Goal: Information Seeking & Learning: Find specific fact

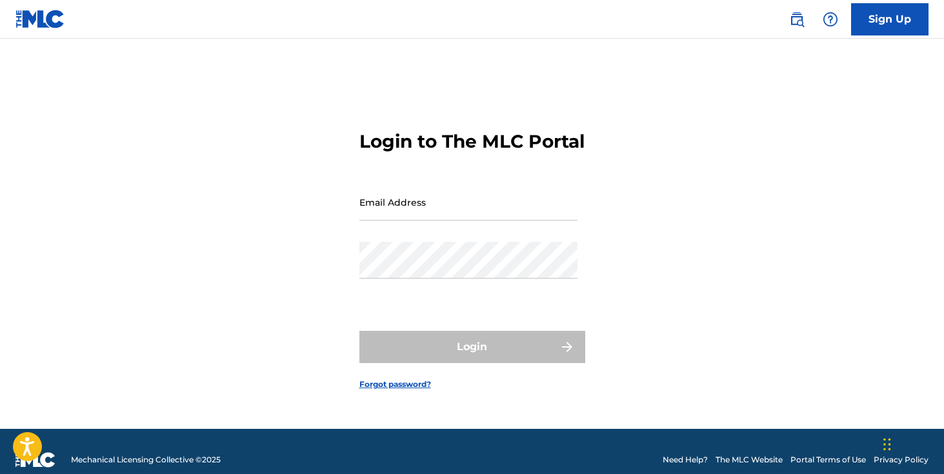
click at [444, 221] on input "Email Address" at bounding box center [468, 202] width 218 height 37
type input "[EMAIL_ADDRESS][DOMAIN_NAME]"
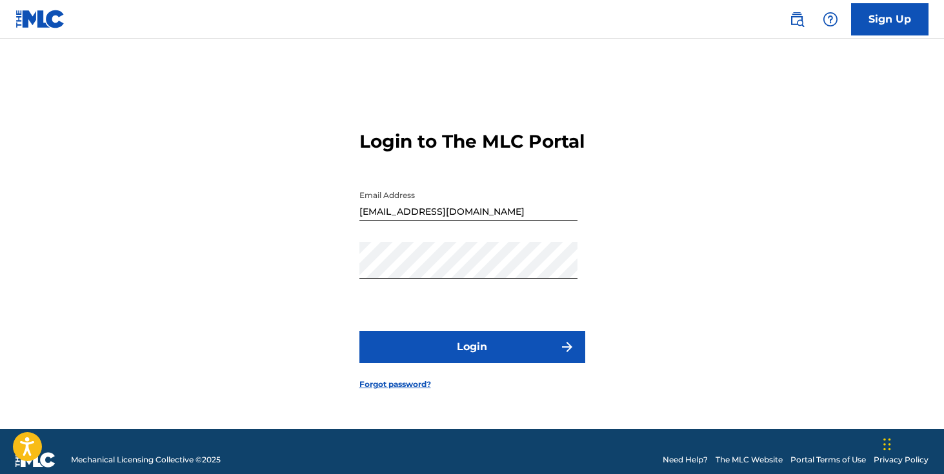
click at [473, 356] on button "Login" at bounding box center [472, 347] width 226 height 32
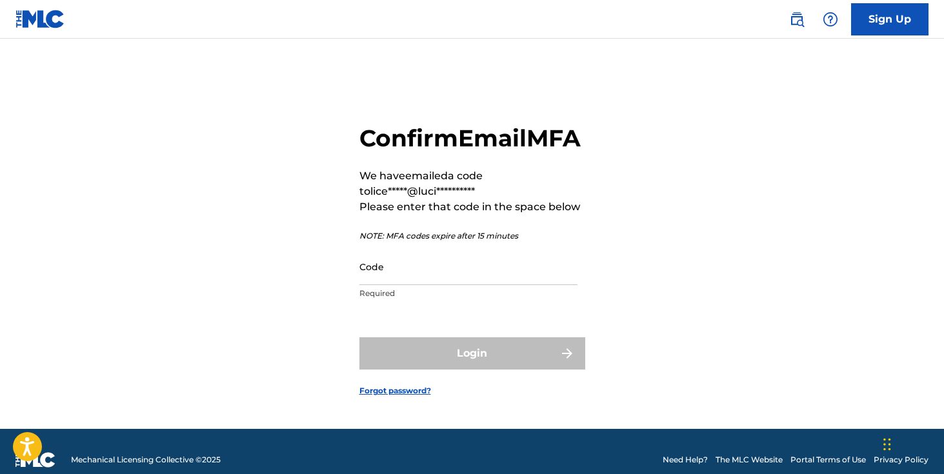
click at [472, 278] on input "Code" at bounding box center [468, 266] width 218 height 37
paste input "793437"
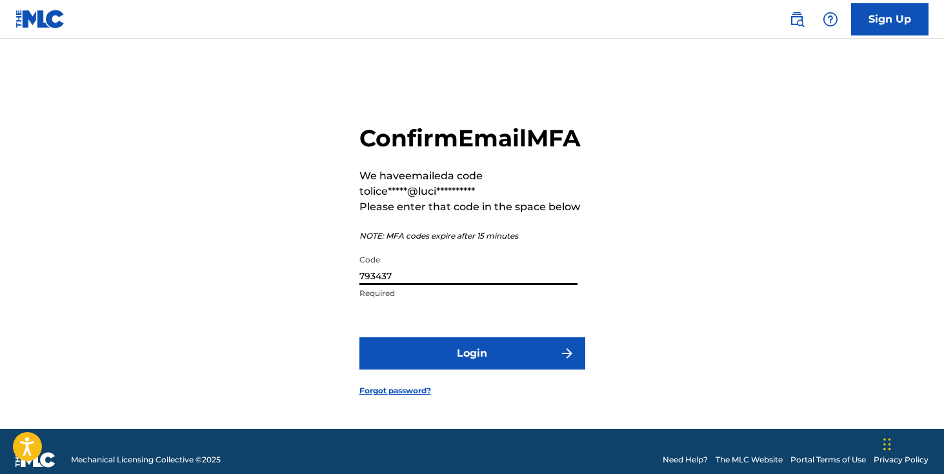
type input "793437"
click at [359, 337] on button "Login" at bounding box center [472, 353] width 226 height 32
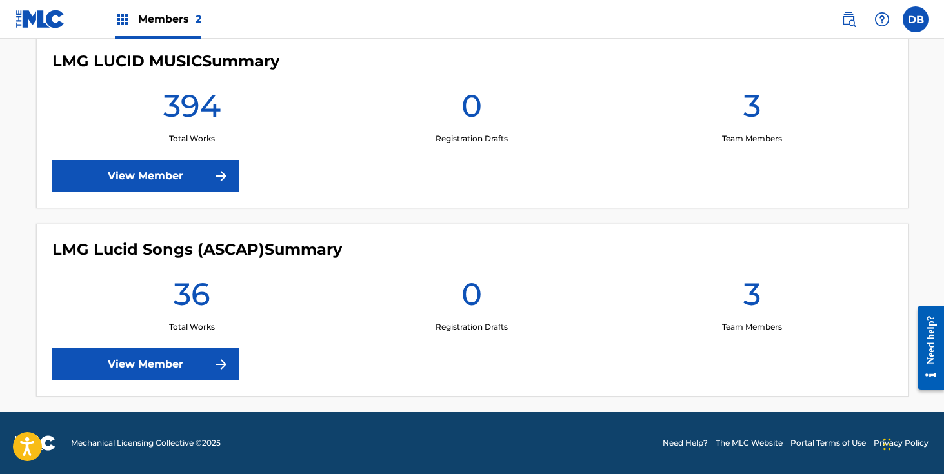
scroll to position [43, 0]
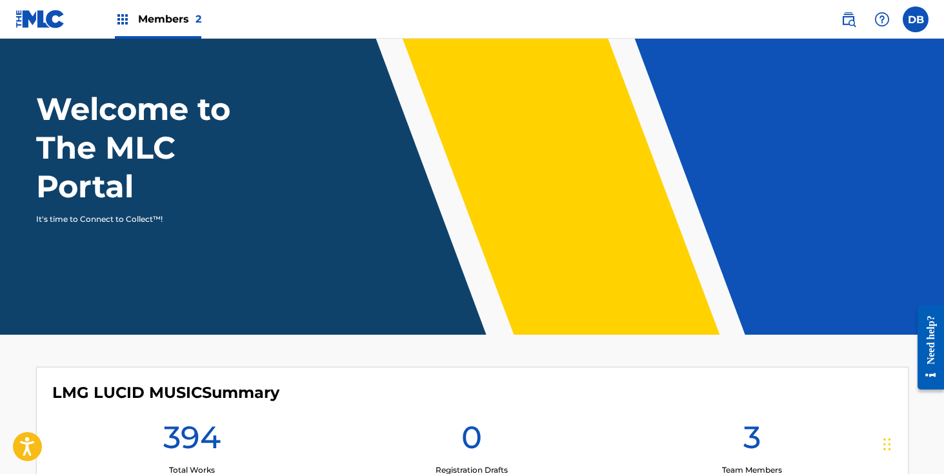
click at [172, 19] on span "Members 2" at bounding box center [169, 19] width 63 height 15
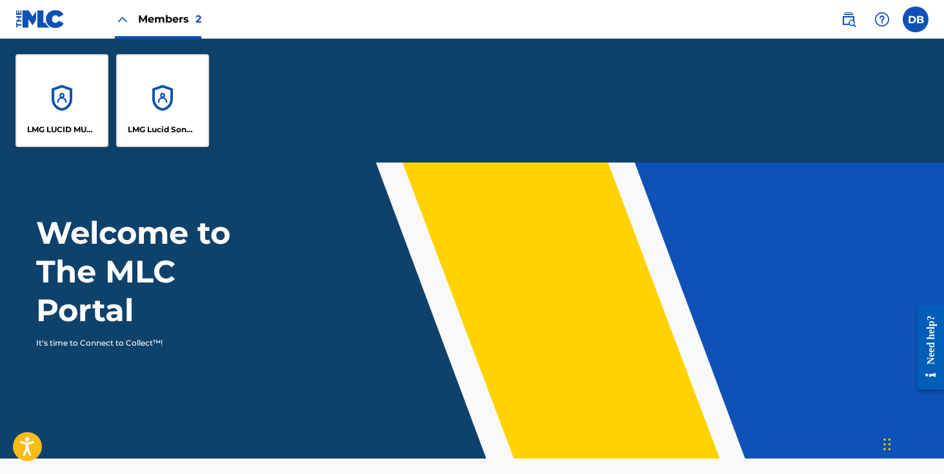
scroll to position [167, 0]
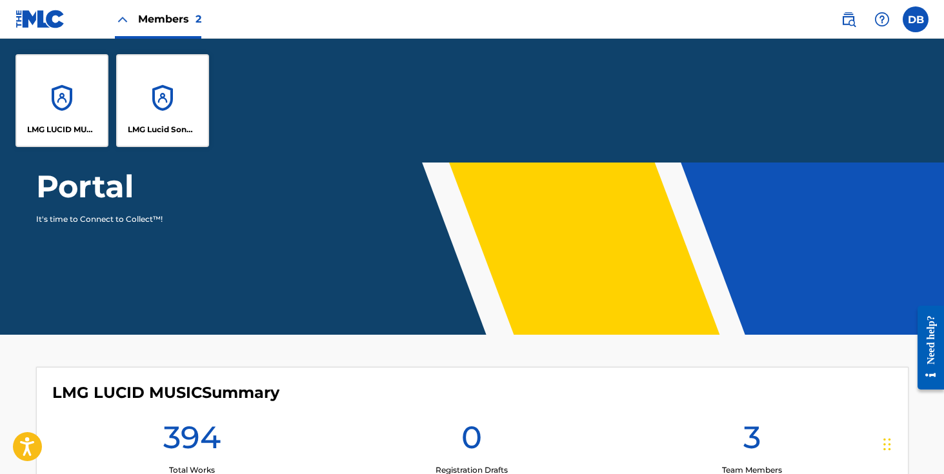
click at [168, 75] on div "LMG Lucid Songs (ASCAP)" at bounding box center [162, 100] width 93 height 93
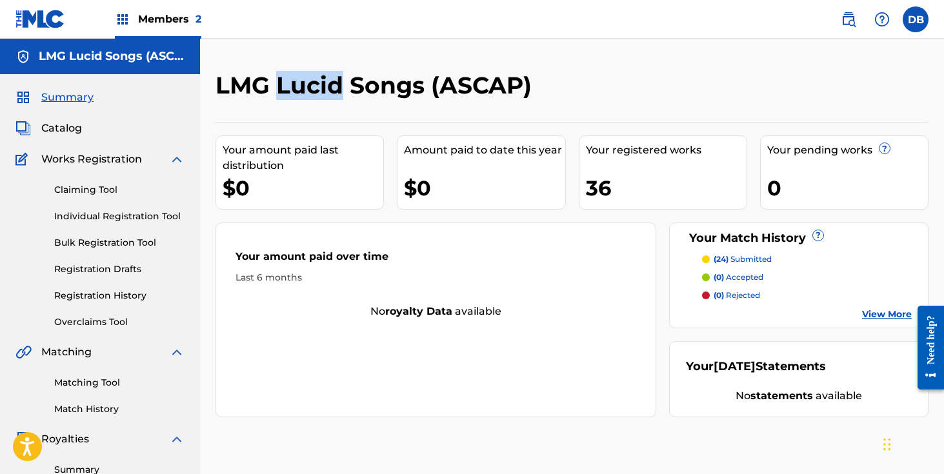
click at [844, 21] on img at bounding box center [848, 19] width 15 height 15
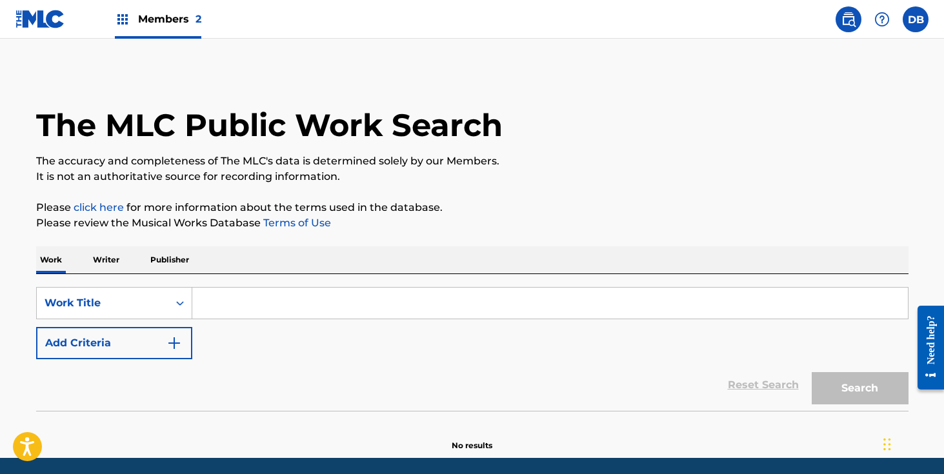
click at [287, 301] on input "Search Form" at bounding box center [550, 303] width 716 height 31
type input "N"
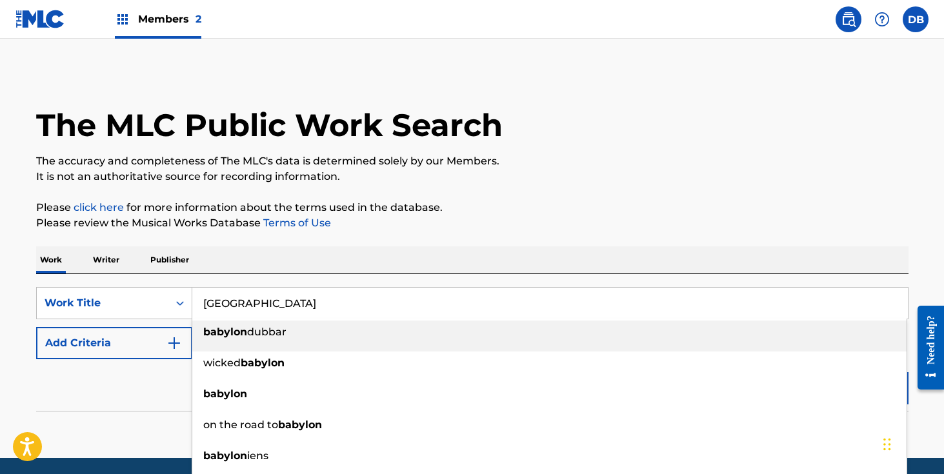
type input "[GEOGRAPHIC_DATA]"
click at [350, 257] on div "Work Writer Publisher" at bounding box center [472, 259] width 872 height 27
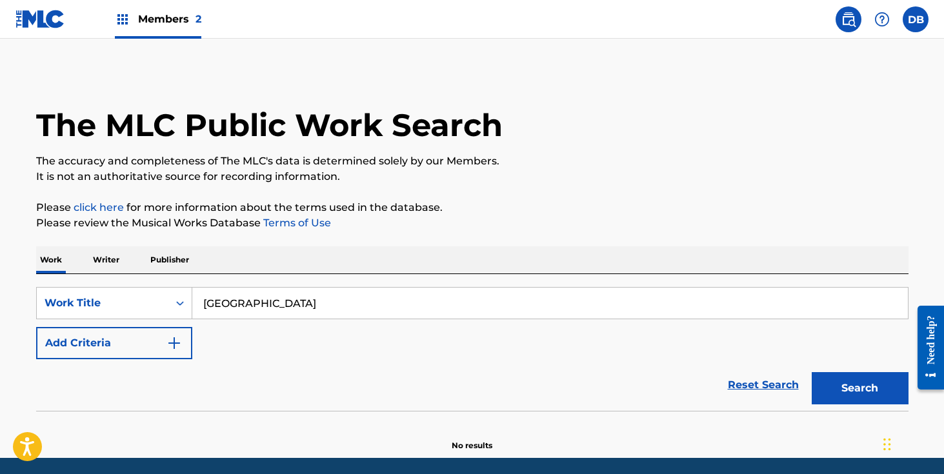
click at [142, 354] on button "Add Criteria" at bounding box center [114, 343] width 156 height 32
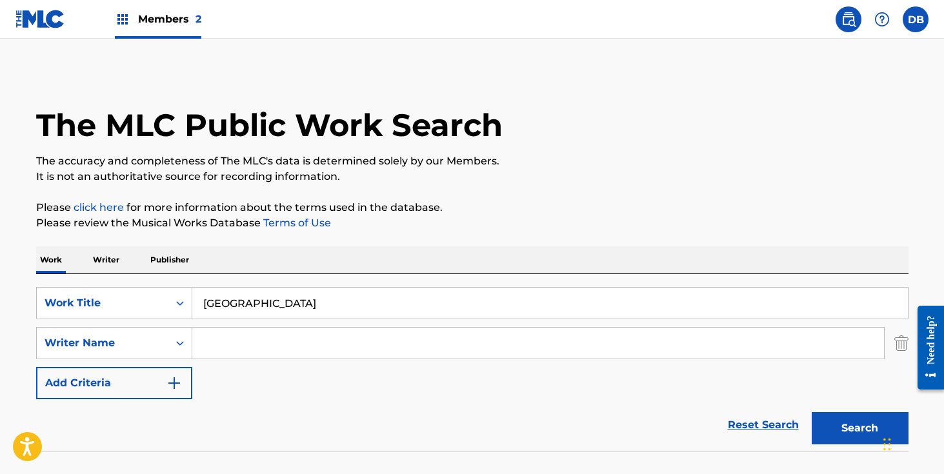
click at [222, 345] on input "Search Form" at bounding box center [538, 343] width 692 height 31
click at [812, 412] on button "Search" at bounding box center [860, 428] width 97 height 32
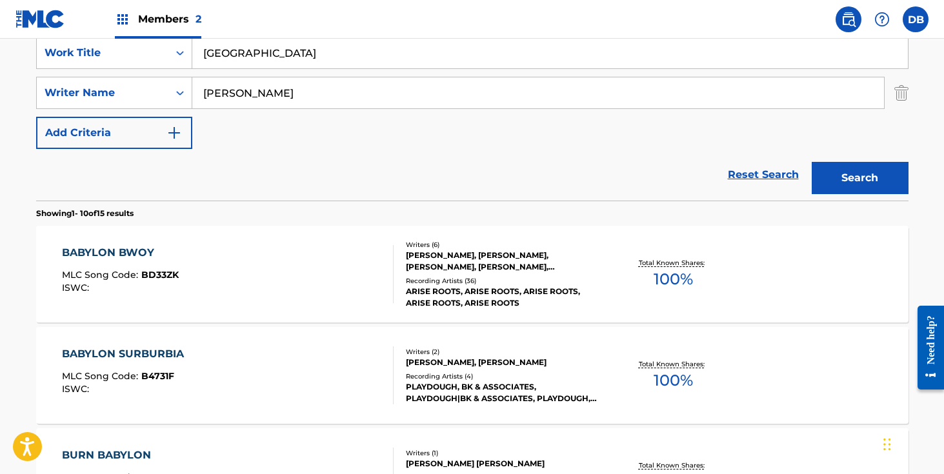
scroll to position [241, 0]
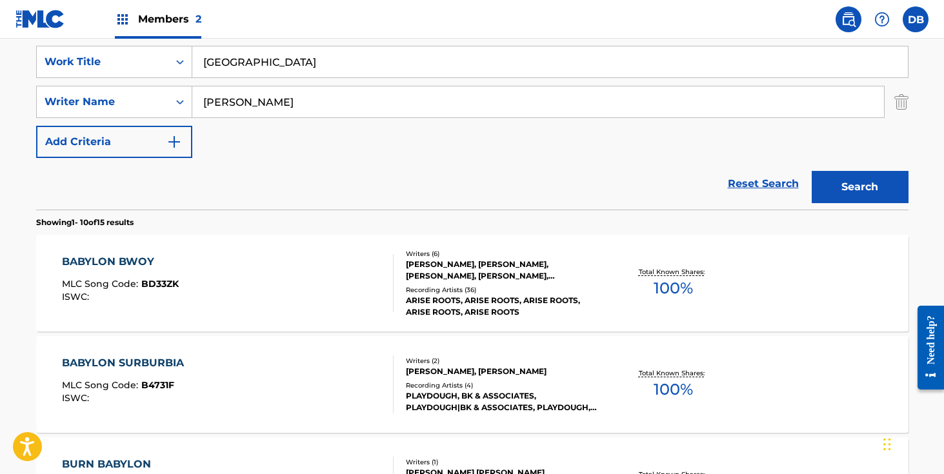
click at [206, 101] on input "[PERSON_NAME]" at bounding box center [538, 101] width 692 height 31
type input "[PERSON_NAME]"
click at [812, 171] on button "Search" at bounding box center [860, 187] width 97 height 32
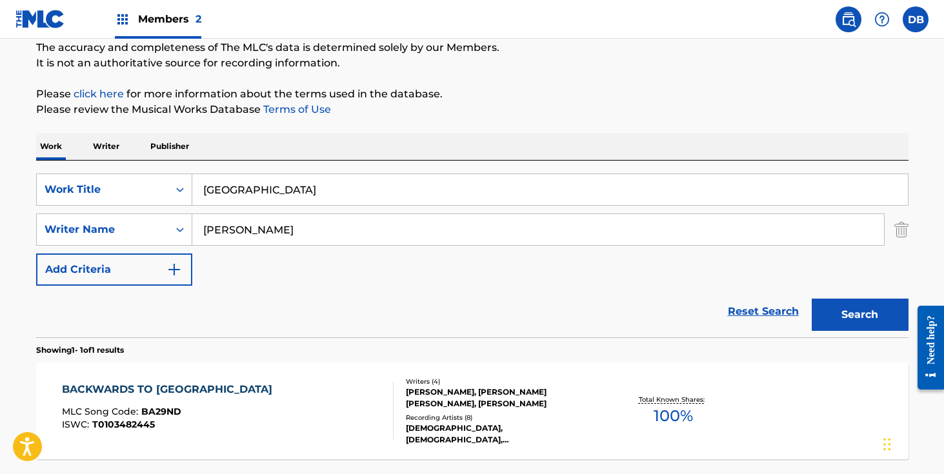
scroll to position [103, 0]
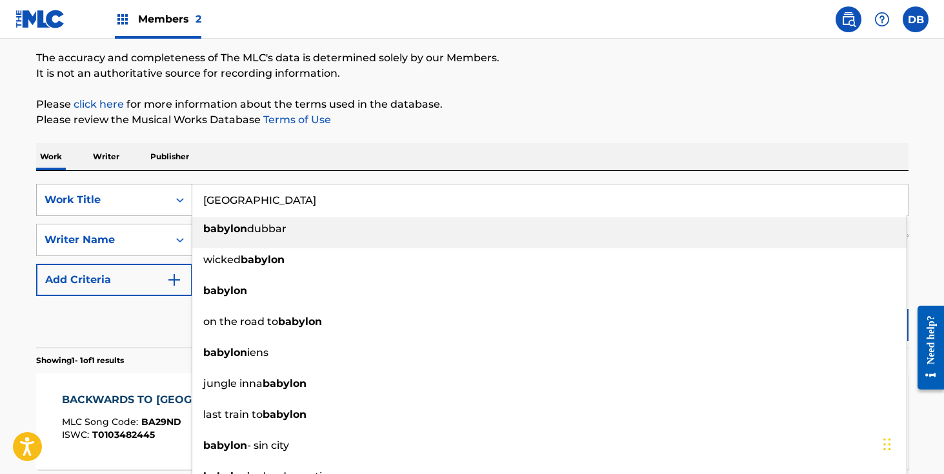
drag, startPoint x: 280, startPoint y: 198, endPoint x: 150, endPoint y: 198, distance: 130.3
click at [150, 198] on div "SearchWithCriteriada8440ed-ff44-40c9-a8c3-d83a54bb03e9 Work Title Babylon babyl…" at bounding box center [472, 200] width 872 height 32
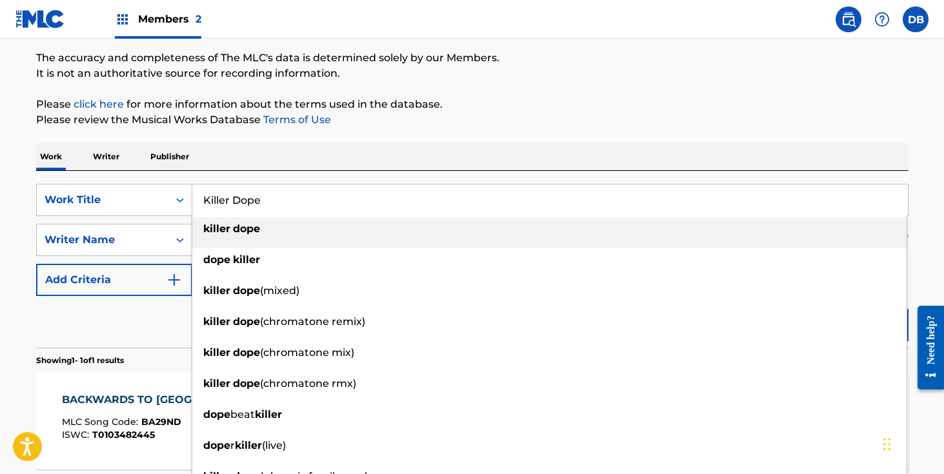
type input "Killer Dope"
click at [353, 153] on div "Work Writer Publisher" at bounding box center [472, 156] width 872 height 27
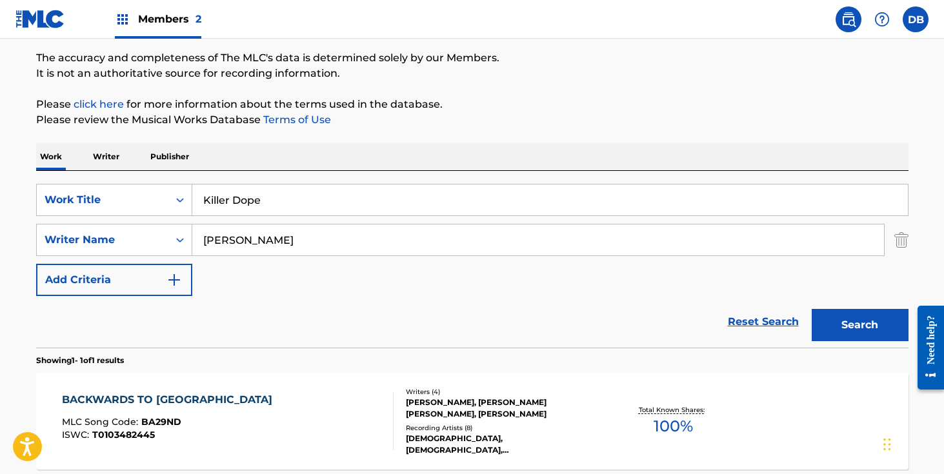
click at [843, 318] on button "Search" at bounding box center [860, 325] width 97 height 32
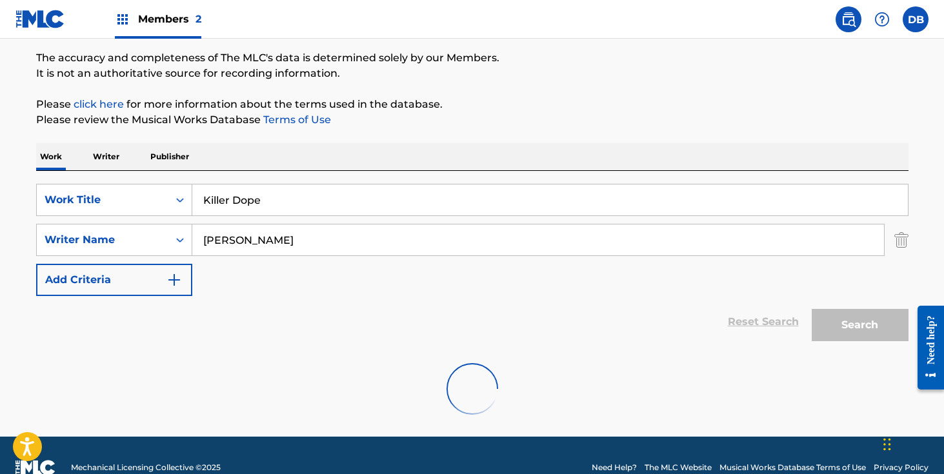
scroll to position [86, 0]
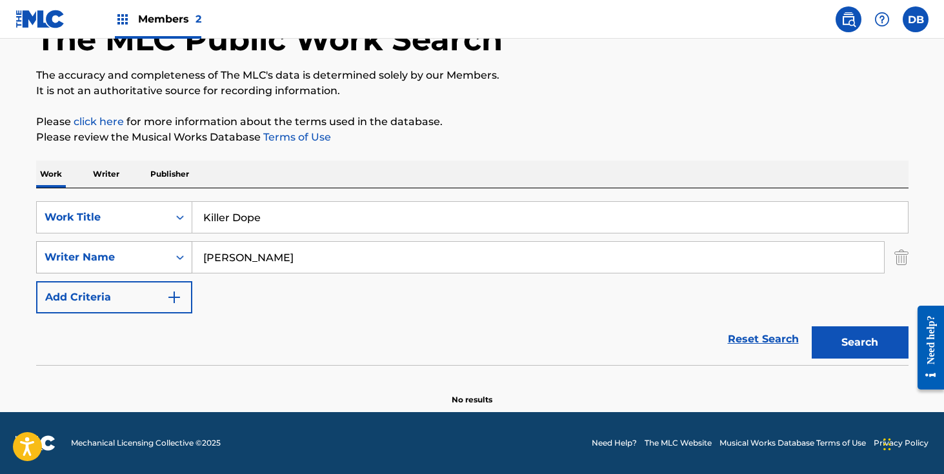
drag, startPoint x: 236, startPoint y: 261, endPoint x: 158, endPoint y: 262, distance: 77.4
click at [161, 261] on div "SearchWithCriteriad17875c6-b783-4632-b0bb-a1f80cb85434 Writer Name [PERSON_NAME]" at bounding box center [472, 257] width 872 height 32
type input "[PERSON_NAME]"
click at [812, 326] on button "Search" at bounding box center [860, 342] width 97 height 32
drag, startPoint x: 273, startPoint y: 216, endPoint x: 133, endPoint y: 216, distance: 140.0
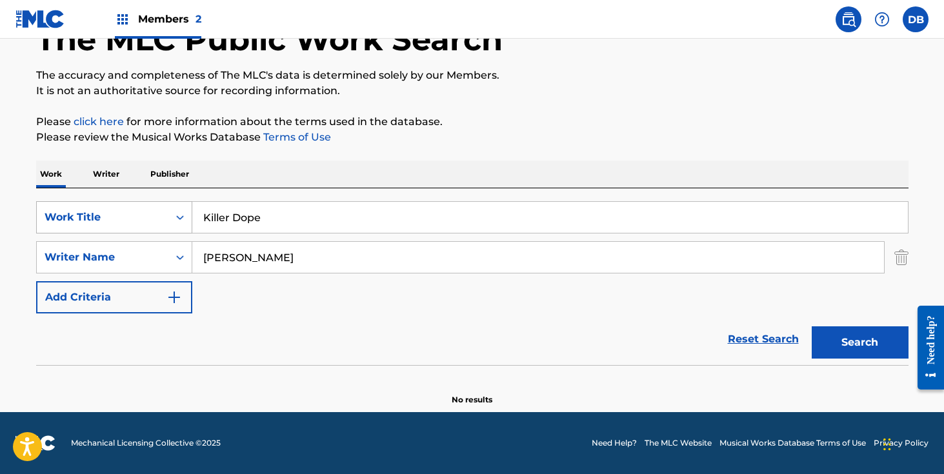
click at [133, 216] on div "SearchWithCriteriada8440ed-ff44-40c9-a8c3-d83a54bb03e9 Work Title Killer Dope" at bounding box center [472, 217] width 872 height 32
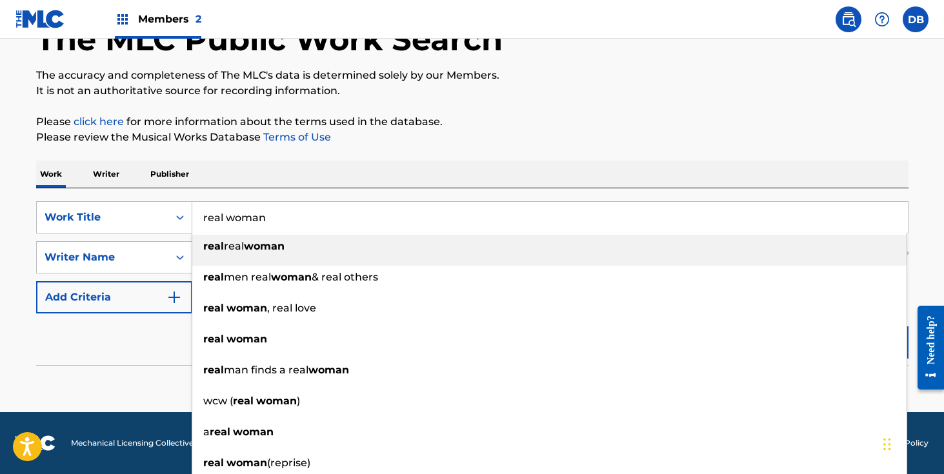
click at [258, 161] on div "Work Writer Publisher" at bounding box center [472, 174] width 872 height 27
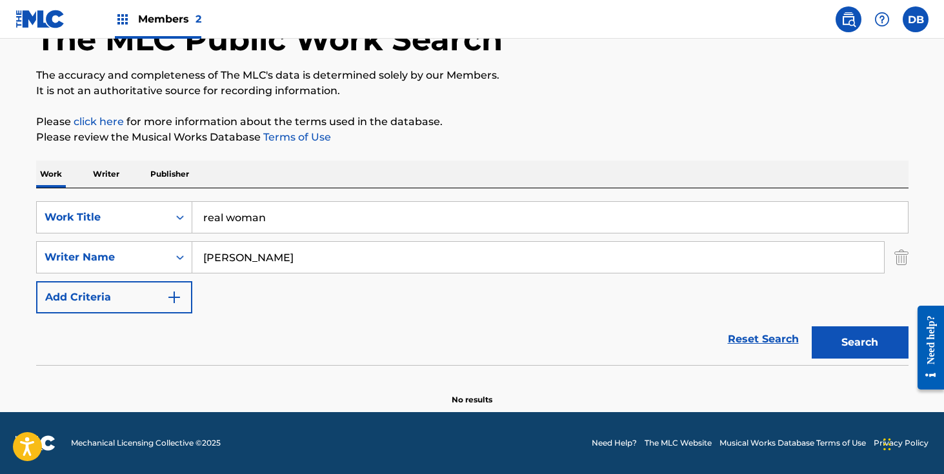
click at [843, 345] on button "Search" at bounding box center [860, 342] width 97 height 32
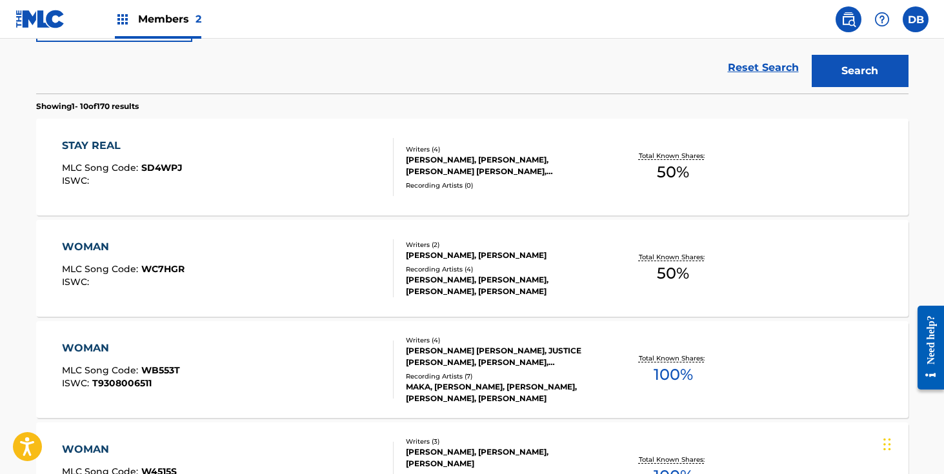
scroll to position [0, 0]
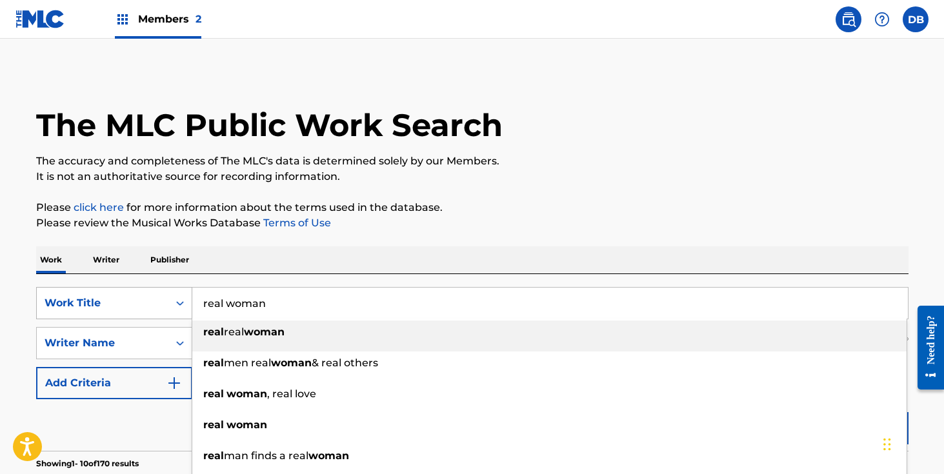
drag, startPoint x: 281, startPoint y: 301, endPoint x: 155, endPoint y: 303, distance: 125.8
click at [155, 303] on div "SearchWithCriteriada8440ed-ff44-40c9-a8c3-d83a54bb03e9 Work Title real woman re…" at bounding box center [472, 303] width 872 height 32
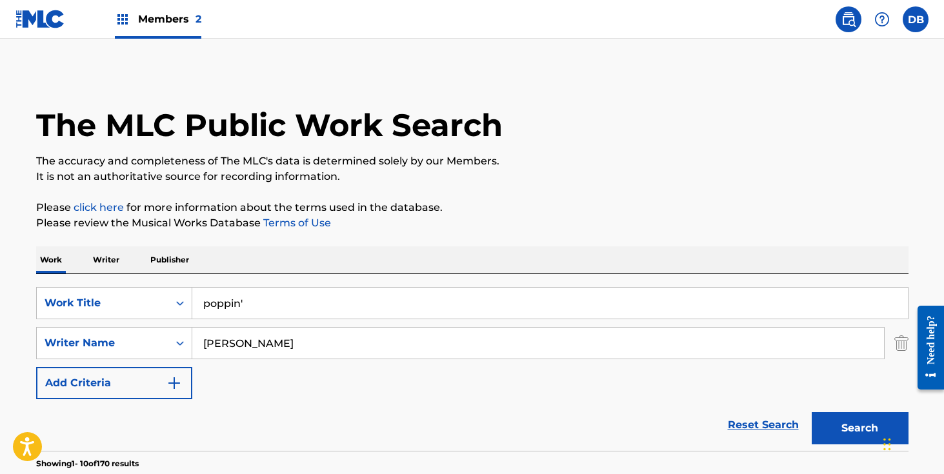
click at [258, 260] on div "Work Writer Publisher" at bounding box center [472, 259] width 872 height 27
click at [866, 425] on button "Search" at bounding box center [860, 428] width 97 height 32
click at [271, 305] on input "poppin'" at bounding box center [550, 303] width 716 height 31
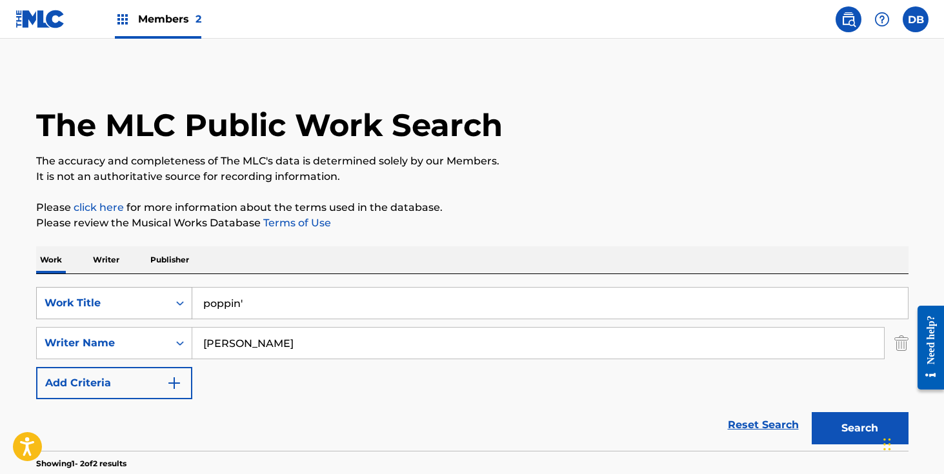
drag, startPoint x: 271, startPoint y: 305, endPoint x: 167, endPoint y: 305, distance: 103.9
click at [167, 305] on div "SearchWithCriteriada8440ed-ff44-40c9-a8c3-d83a54bb03e9 Work Title poppin'" at bounding box center [472, 303] width 872 height 32
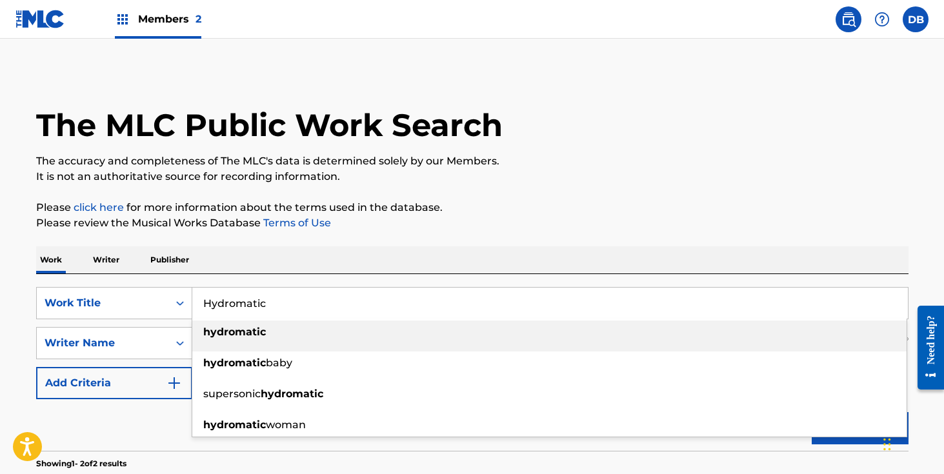
type input "Hydromatic"
click at [278, 258] on div "Work Writer Publisher" at bounding box center [472, 259] width 872 height 27
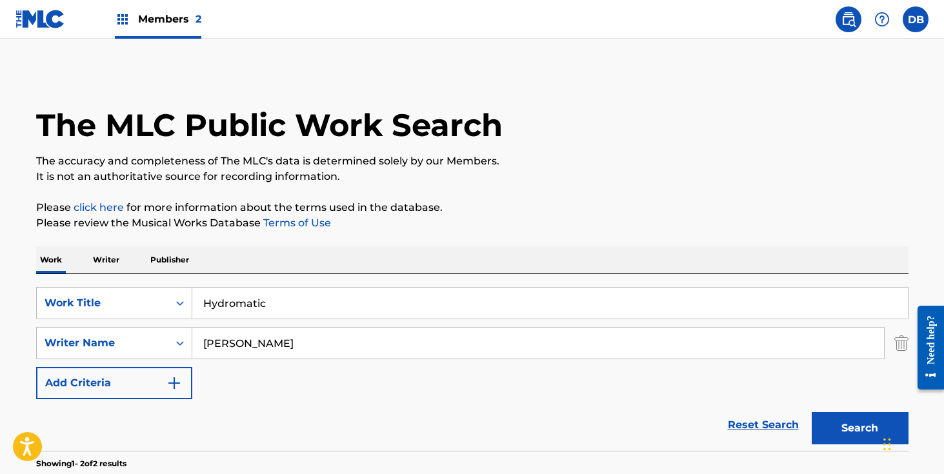
click at [851, 428] on button "Search" at bounding box center [860, 428] width 97 height 32
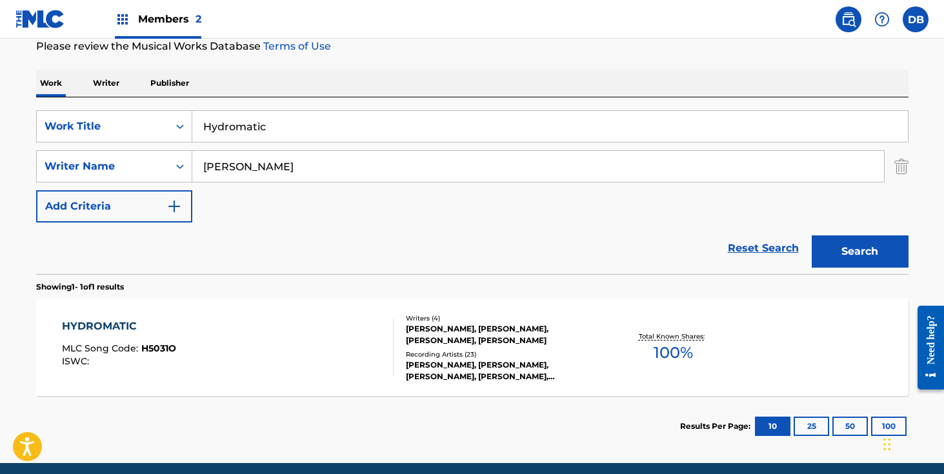
scroll to position [182, 0]
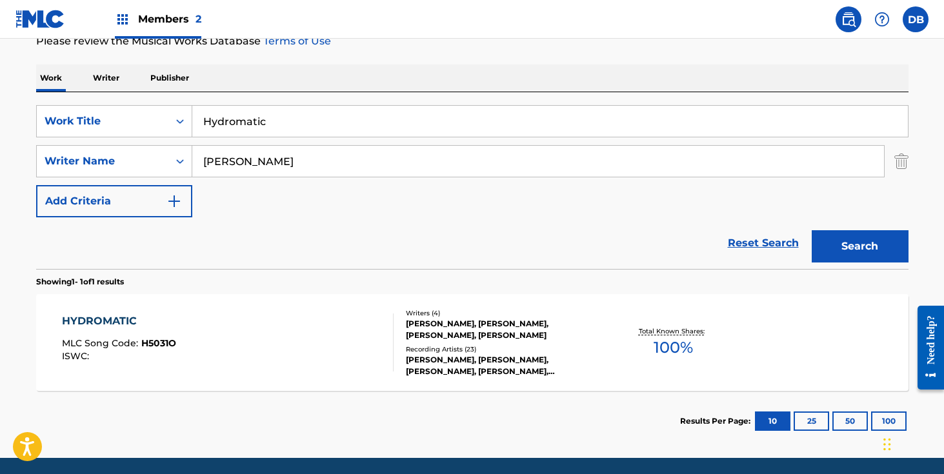
click at [494, 333] on div "[PERSON_NAME], [PERSON_NAME], [PERSON_NAME], [PERSON_NAME]" at bounding box center [503, 329] width 195 height 23
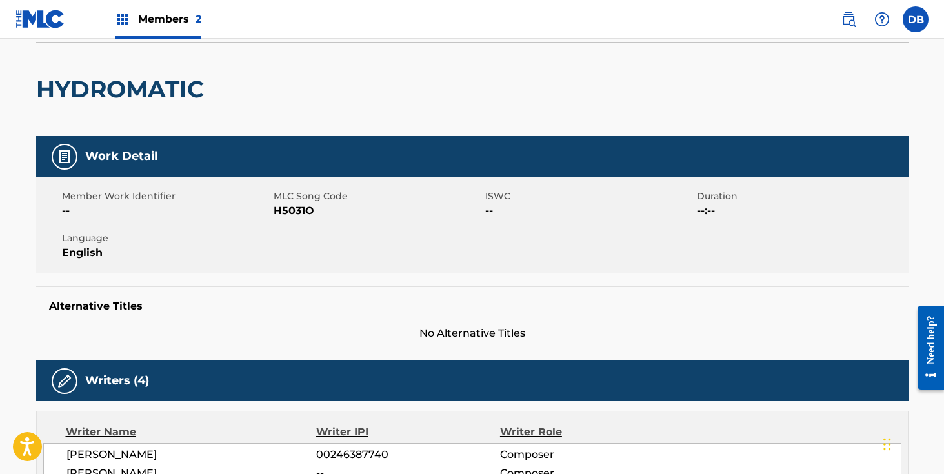
scroll to position [111, 0]
